Goal: Transaction & Acquisition: Obtain resource

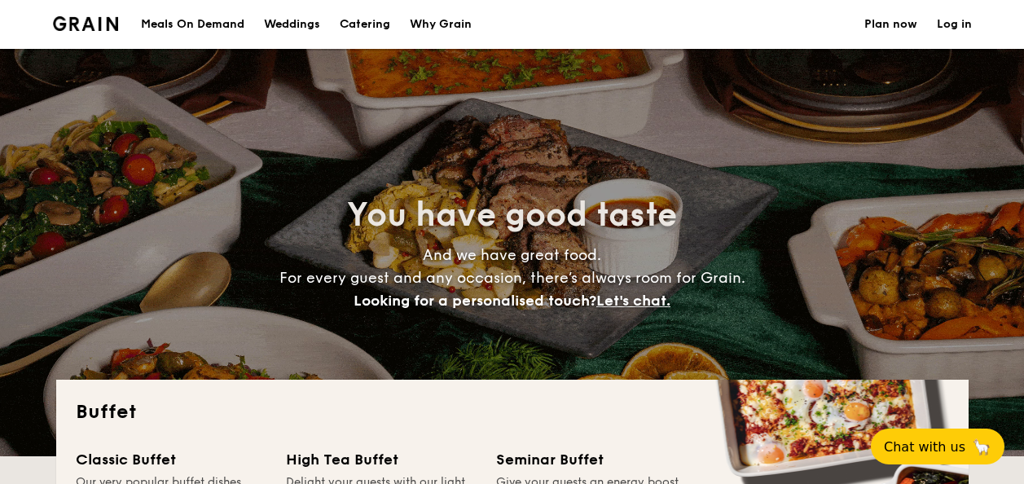
select select
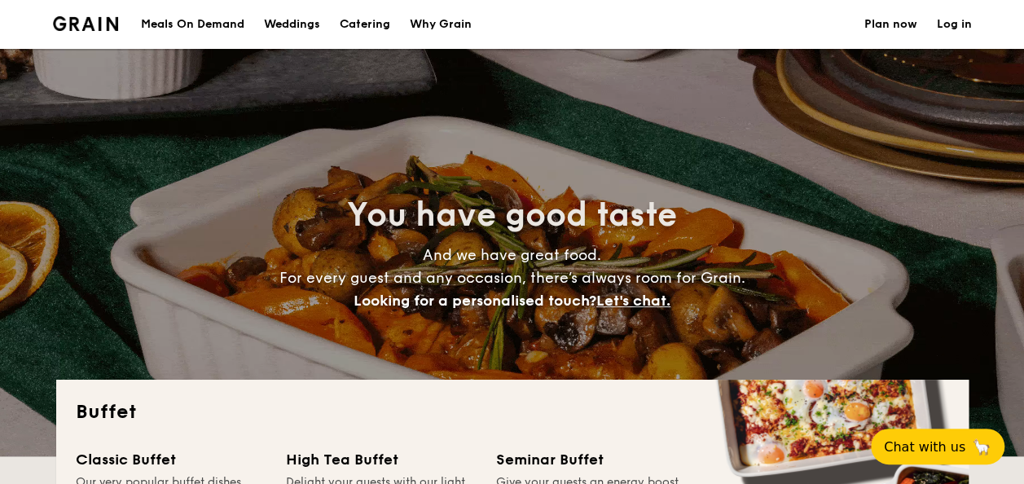
click at [395, 25] on link "Catering" at bounding box center [365, 24] width 70 height 49
click at [373, 18] on h1 "Catering" at bounding box center [365, 24] width 51 height 49
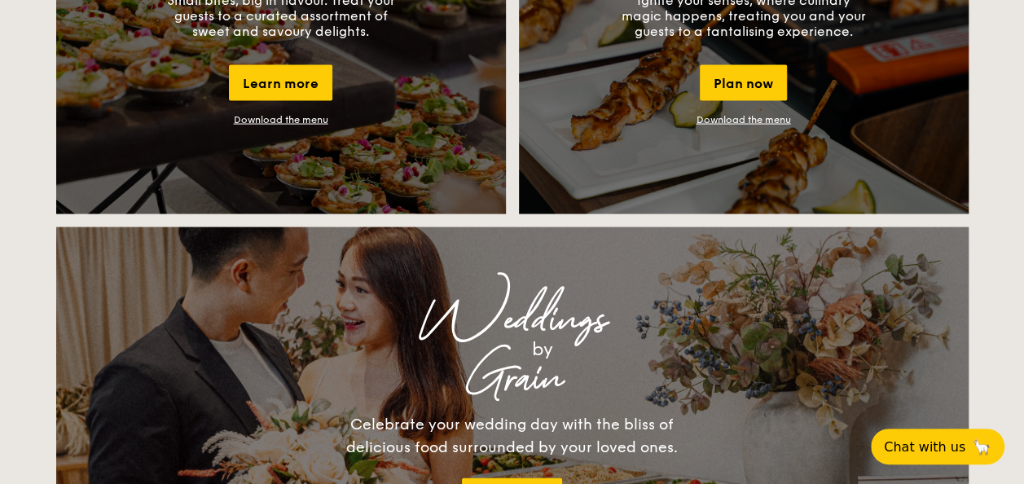
scroll to position [1629, 0]
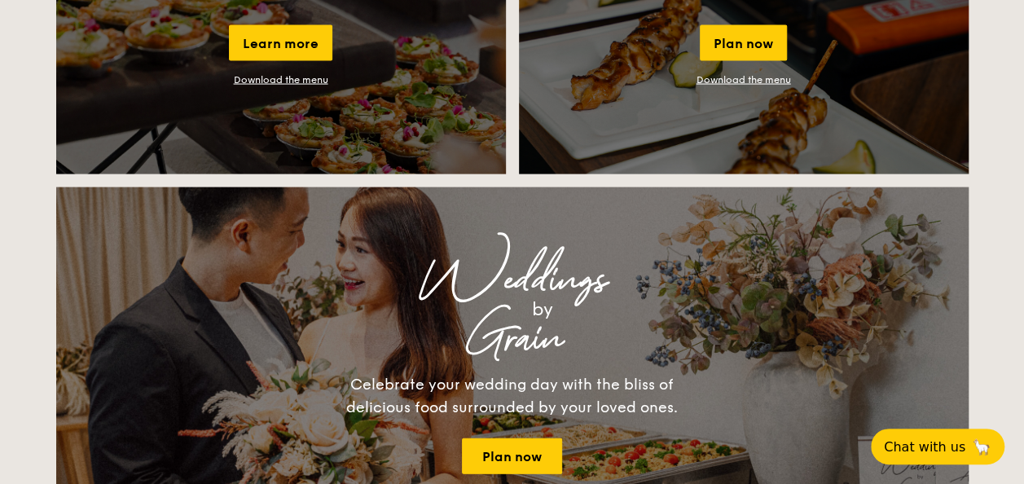
click at [743, 79] on link "Download the menu" at bounding box center [743, 79] width 94 height 11
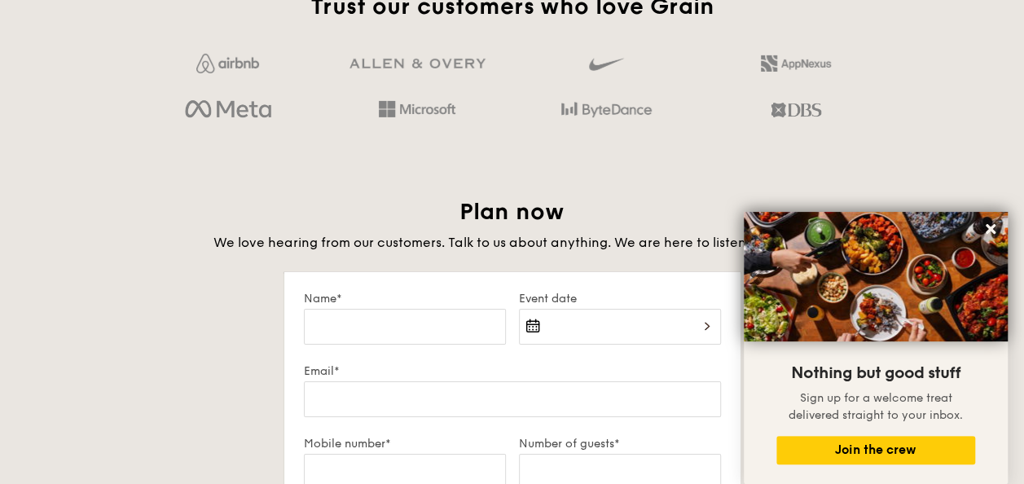
scroll to position [3014, 0]
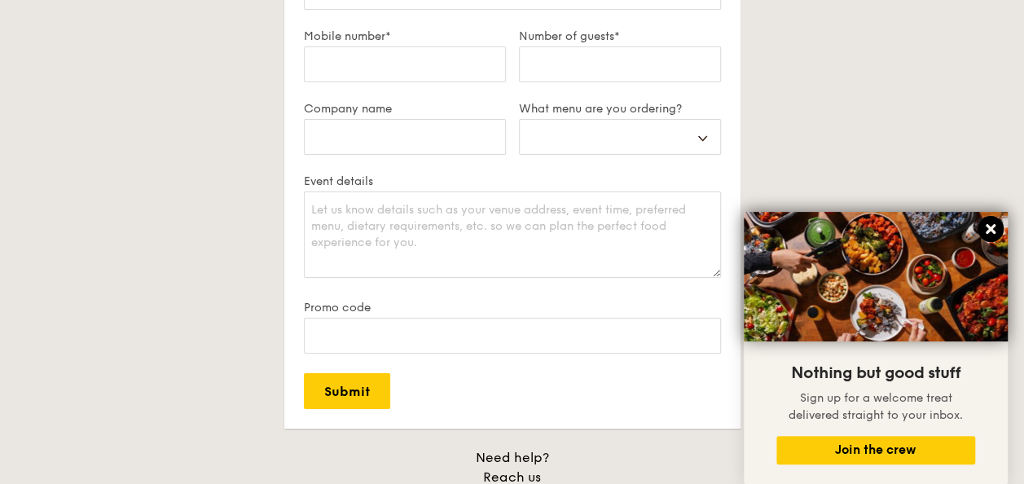
click at [995, 228] on icon at bounding box center [990, 229] width 15 height 15
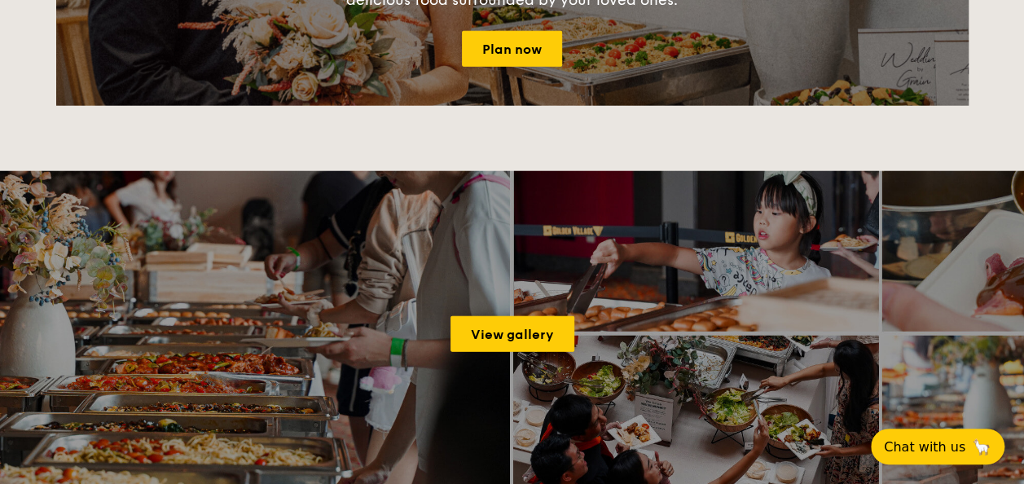
scroll to position [1466, 0]
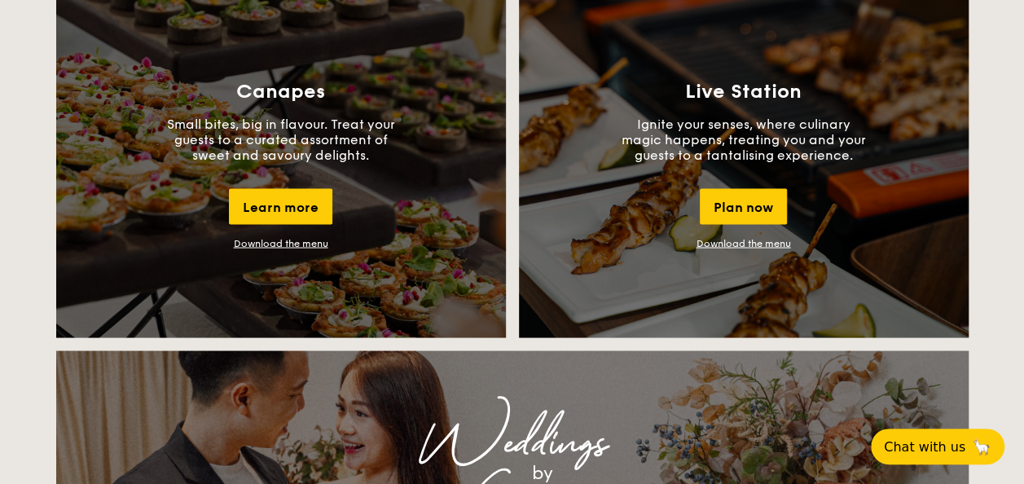
click at [761, 248] on link "Download the menu" at bounding box center [743, 242] width 94 height 11
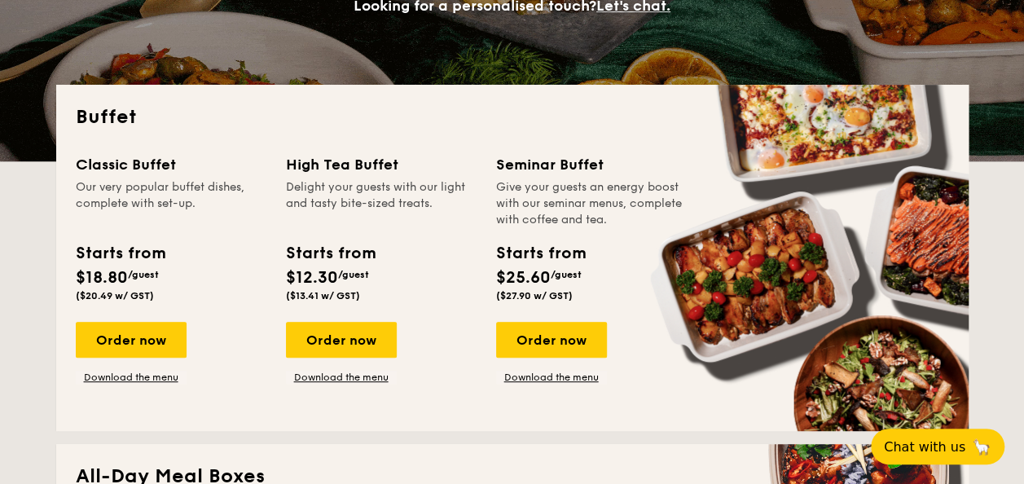
scroll to position [326, 0]
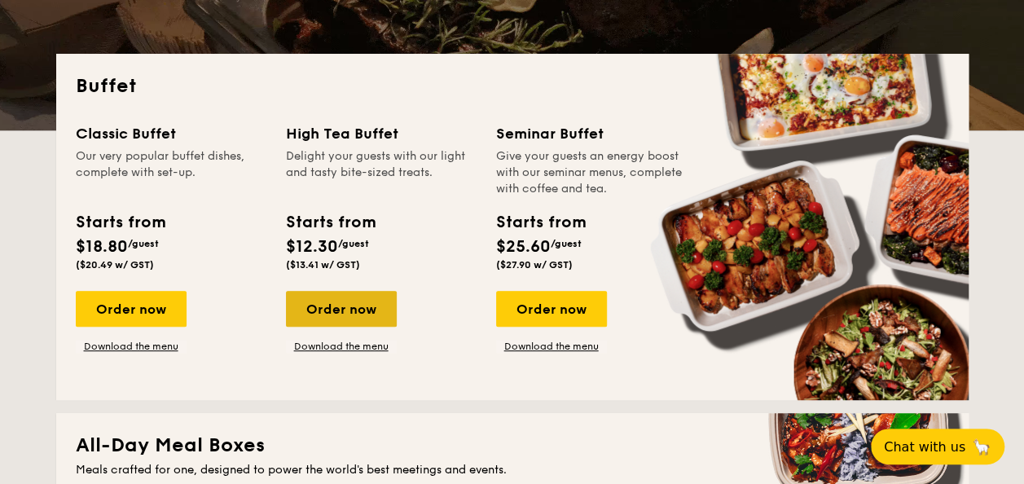
click at [369, 310] on div "Order now" at bounding box center [341, 309] width 111 height 36
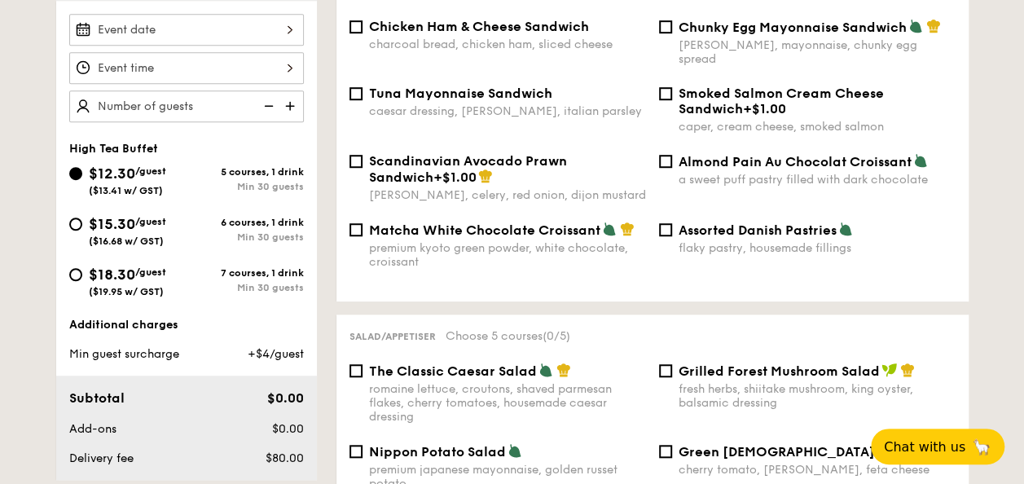
scroll to position [407, 0]
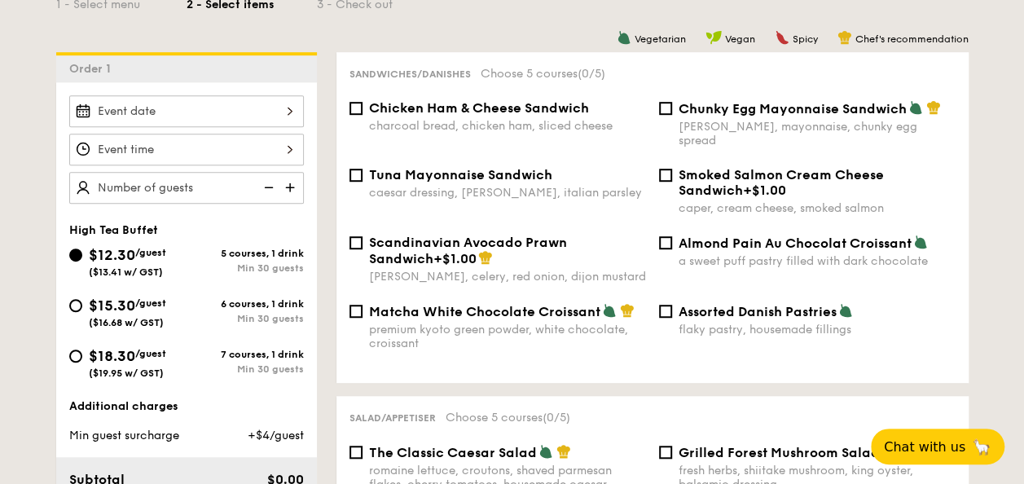
select select
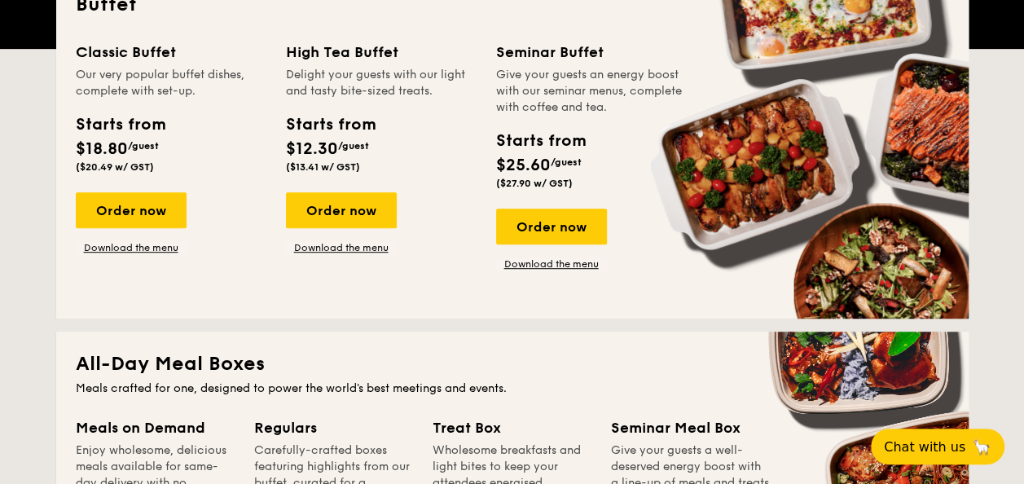
scroll to position [326, 0]
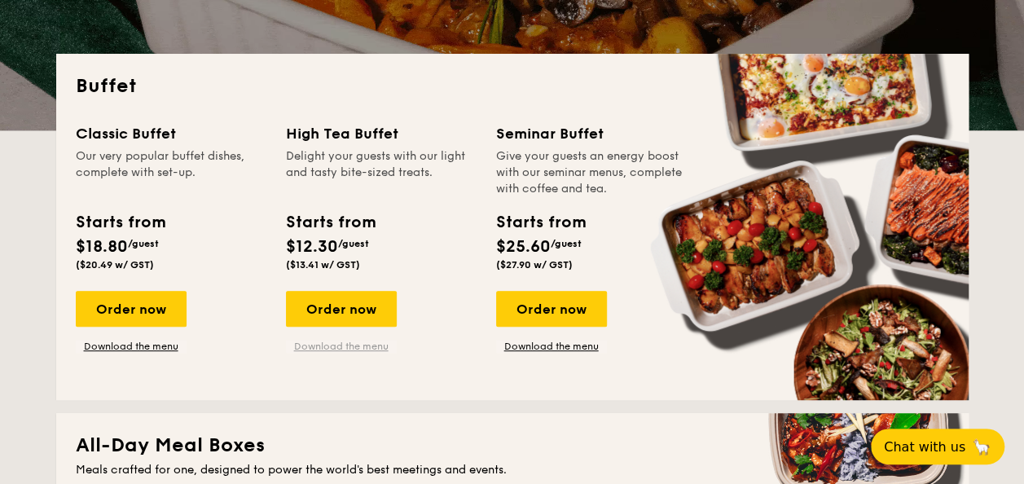
click at [340, 349] on link "Download the menu" at bounding box center [341, 346] width 111 height 13
